Goal: Task Accomplishment & Management: Manage account settings

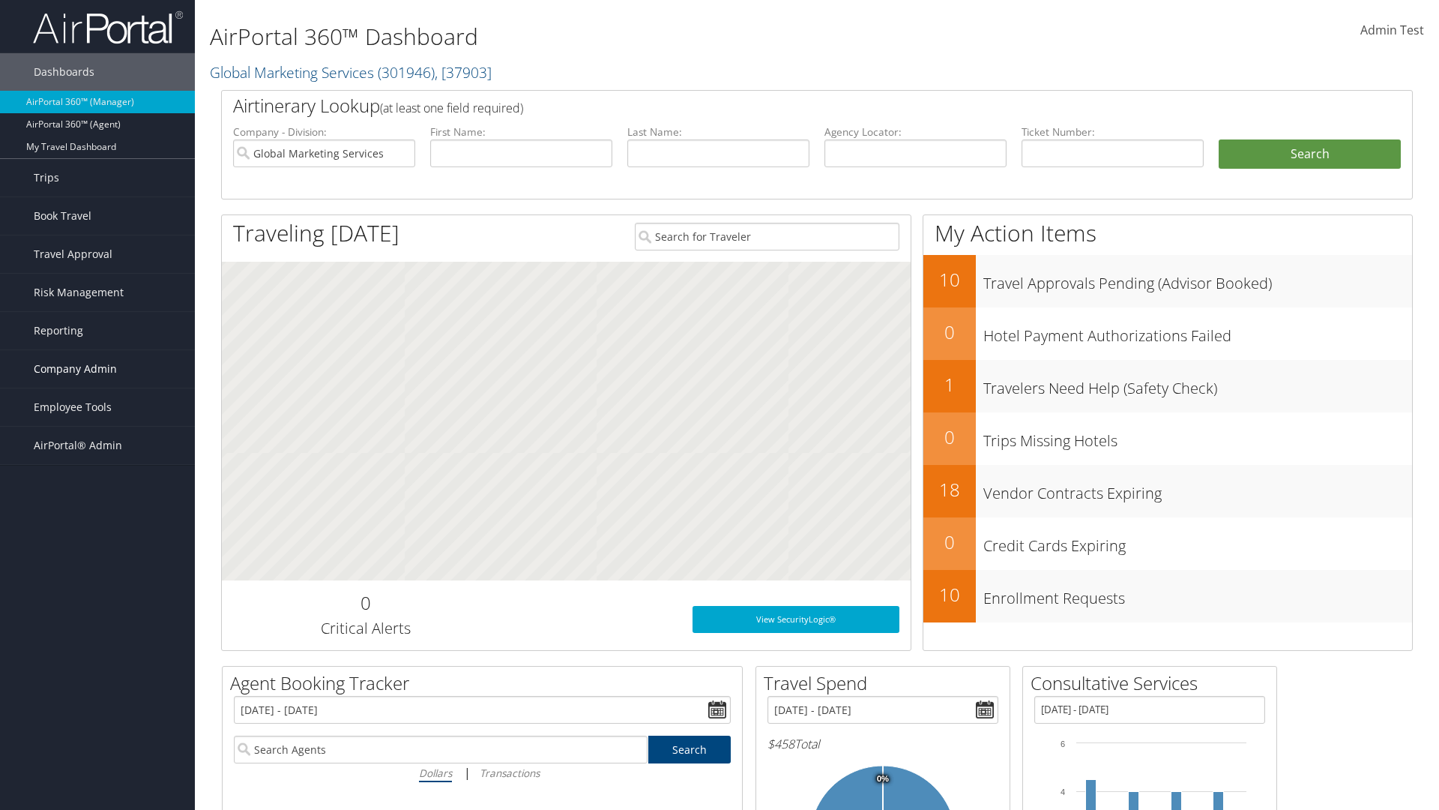
click at [97, 369] on span "Company Admin" at bounding box center [75, 368] width 83 height 37
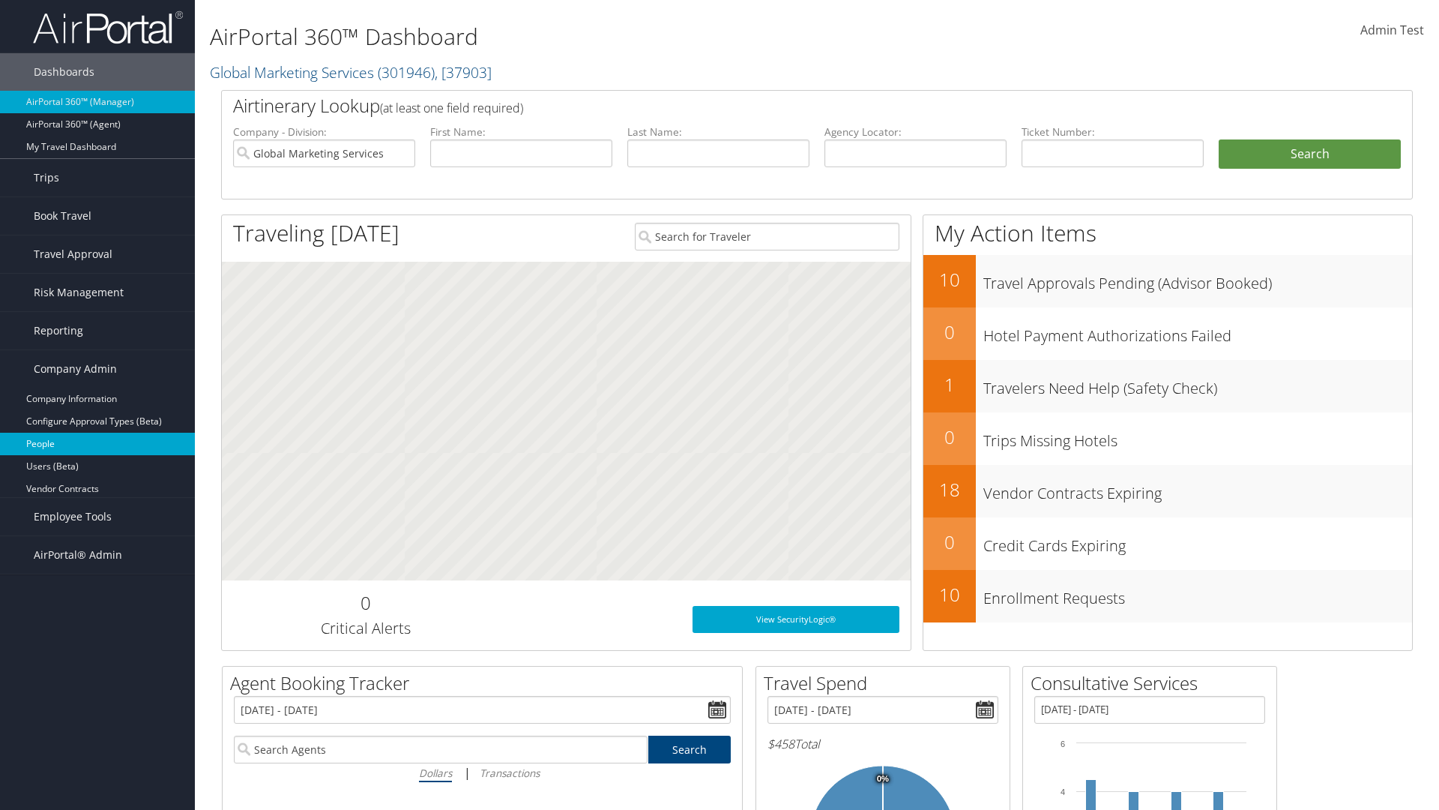
click at [97, 444] on link "People" at bounding box center [97, 444] width 195 height 22
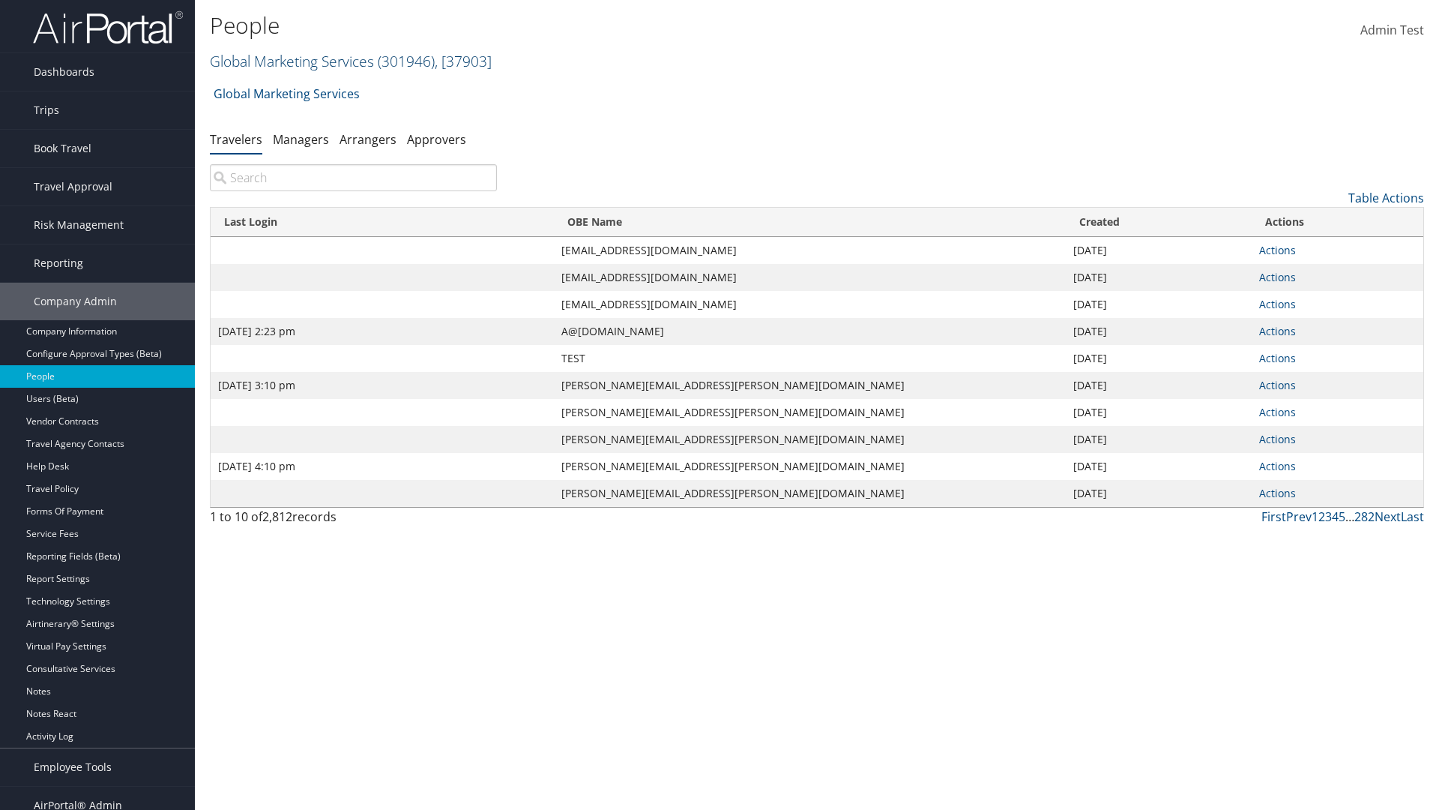
click at [290, 61] on link "Global Marketing Services ( 301946 ) , [ 37903 ]" at bounding box center [351, 61] width 282 height 20
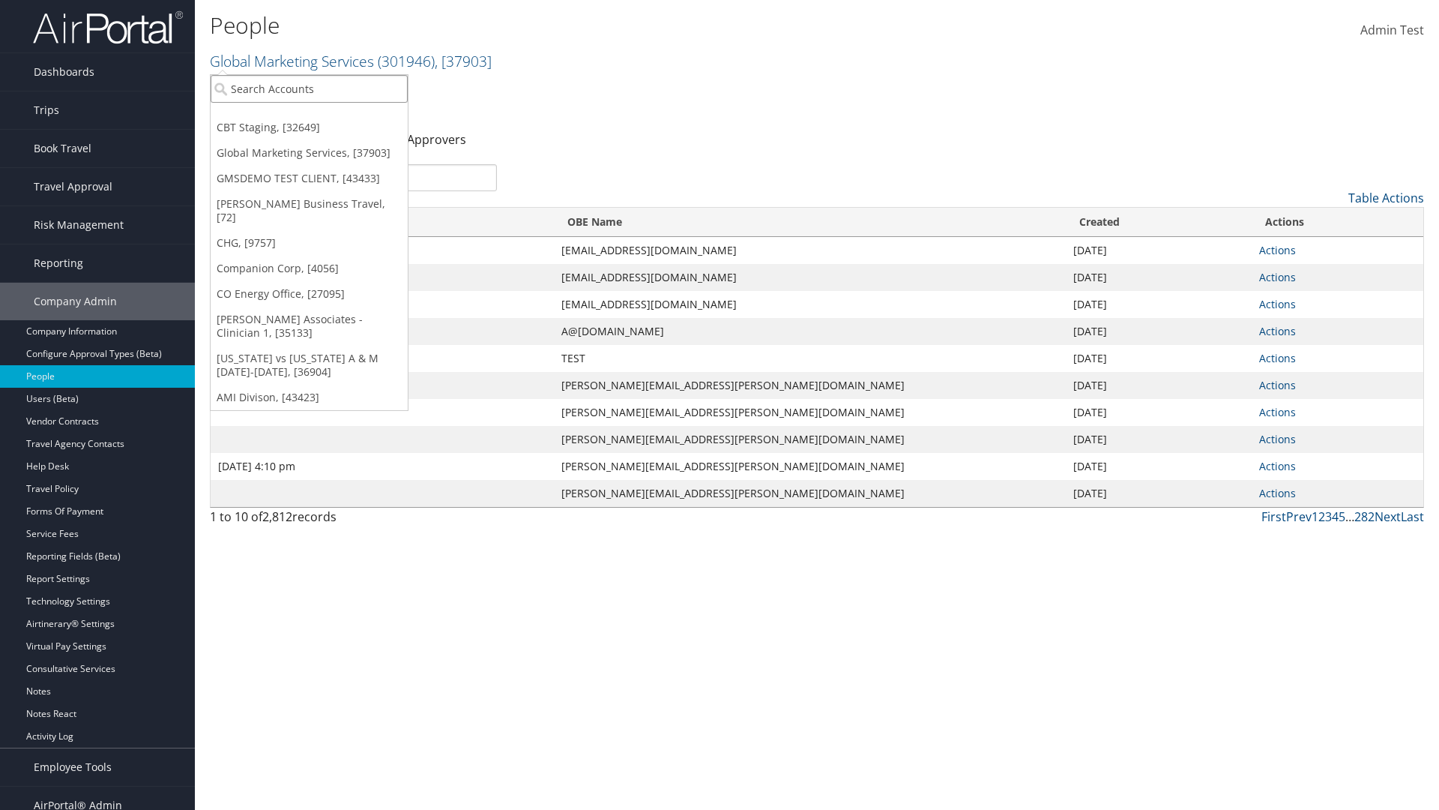
click at [309, 88] on input "search" at bounding box center [309, 89] width 197 height 28
type input "CBTSTG"
click at [309, 116] on div "CBT Staging (CBTSTG), [32649]" at bounding box center [309, 115] width 214 height 13
